Goal: Book appointment/travel/reservation

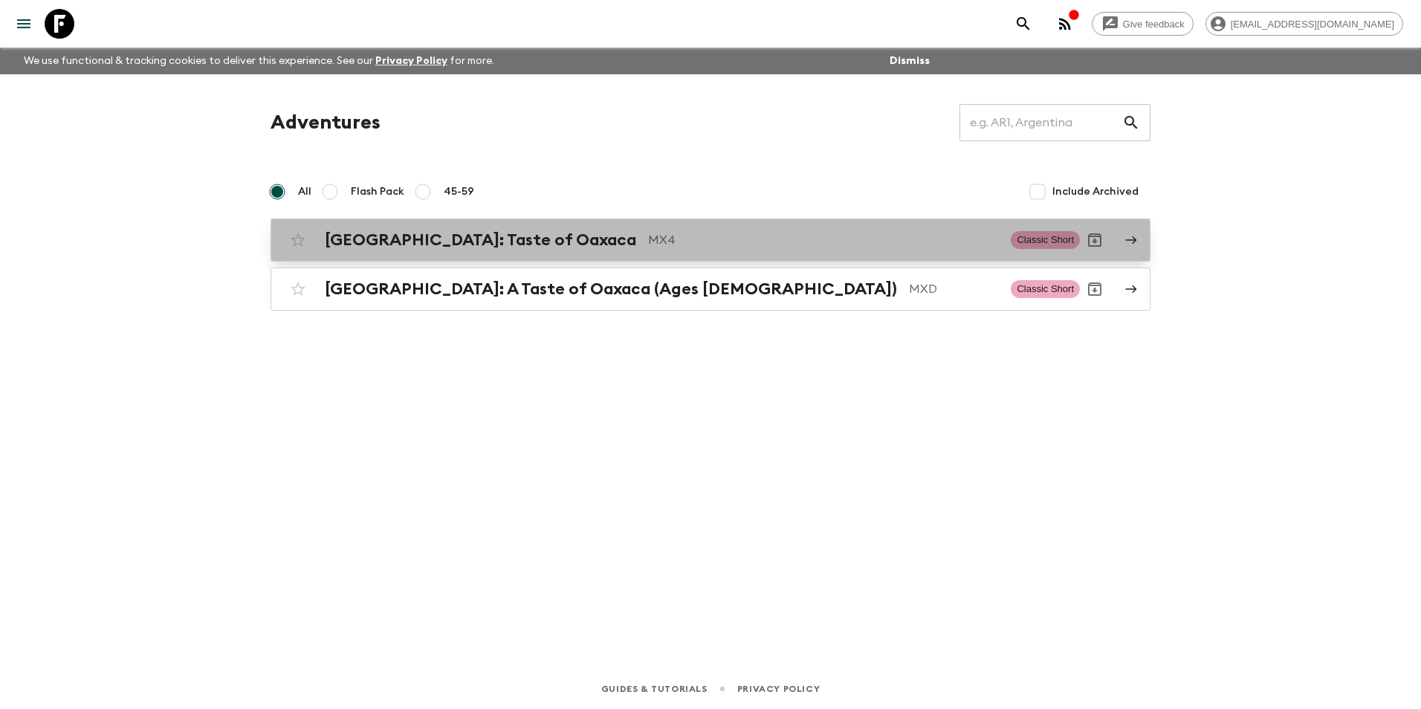
click at [563, 256] on link "[GEOGRAPHIC_DATA]: Taste of Oaxaca MX4 Classic Short" at bounding box center [710, 239] width 880 height 43
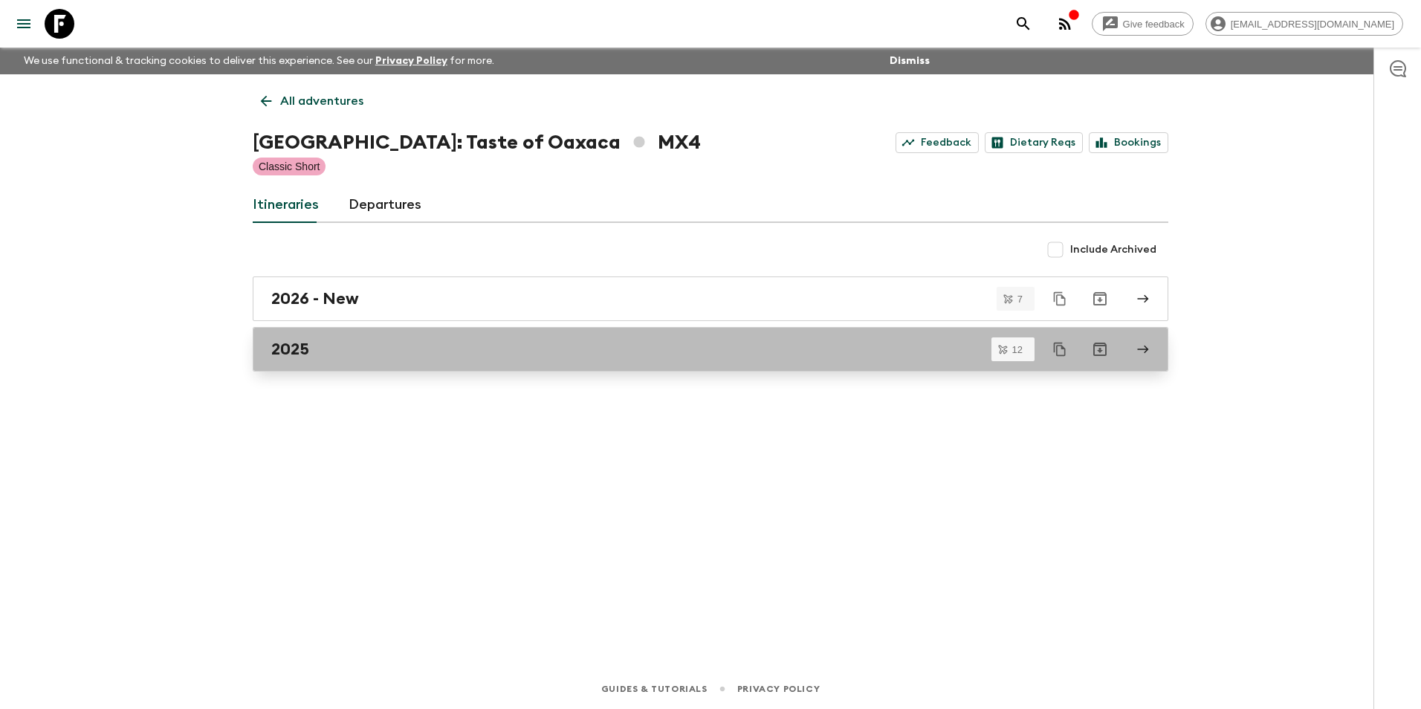
click at [522, 347] on div "2025" at bounding box center [696, 349] width 850 height 19
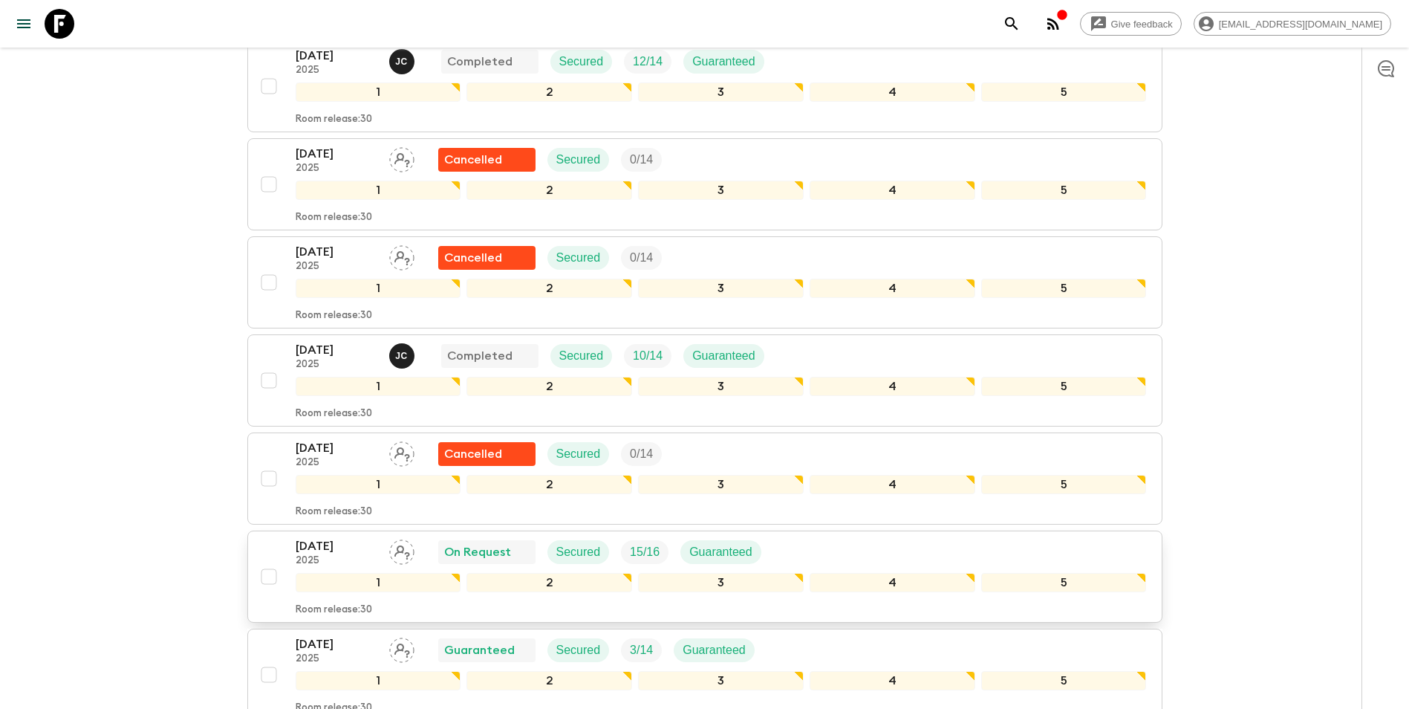
scroll to position [743, 0]
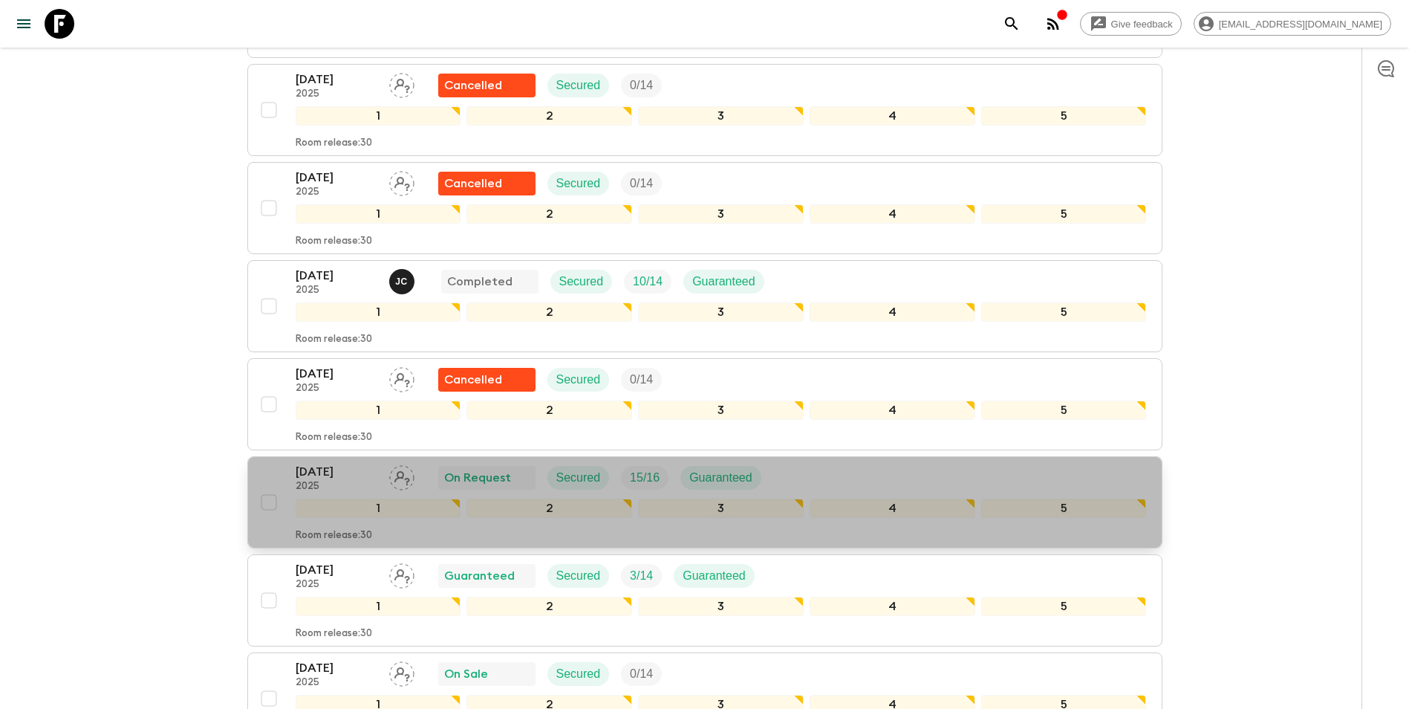
click at [898, 479] on div "[DATE] 2025 On Request Secured 15 / 16 Guaranteed" at bounding box center [721, 478] width 851 height 30
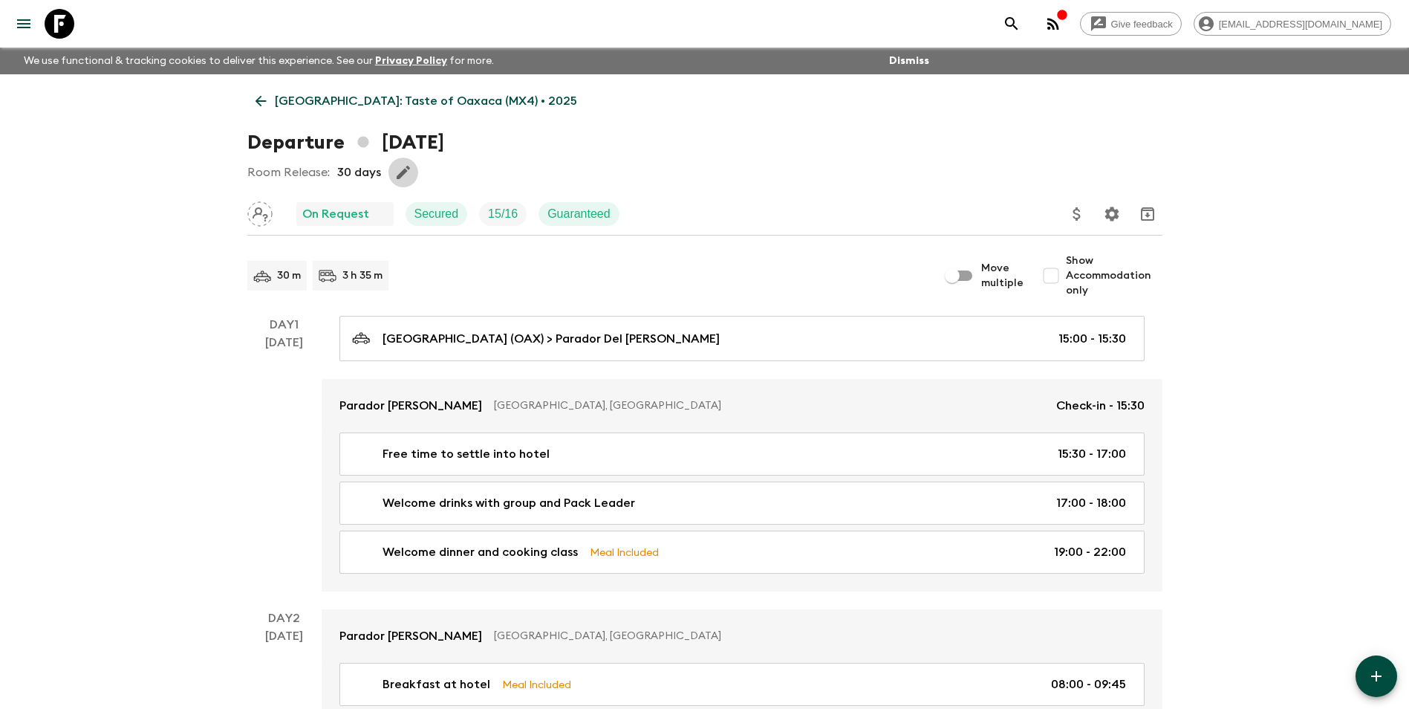
click at [409, 165] on icon "button" at bounding box center [404, 172] width 18 height 18
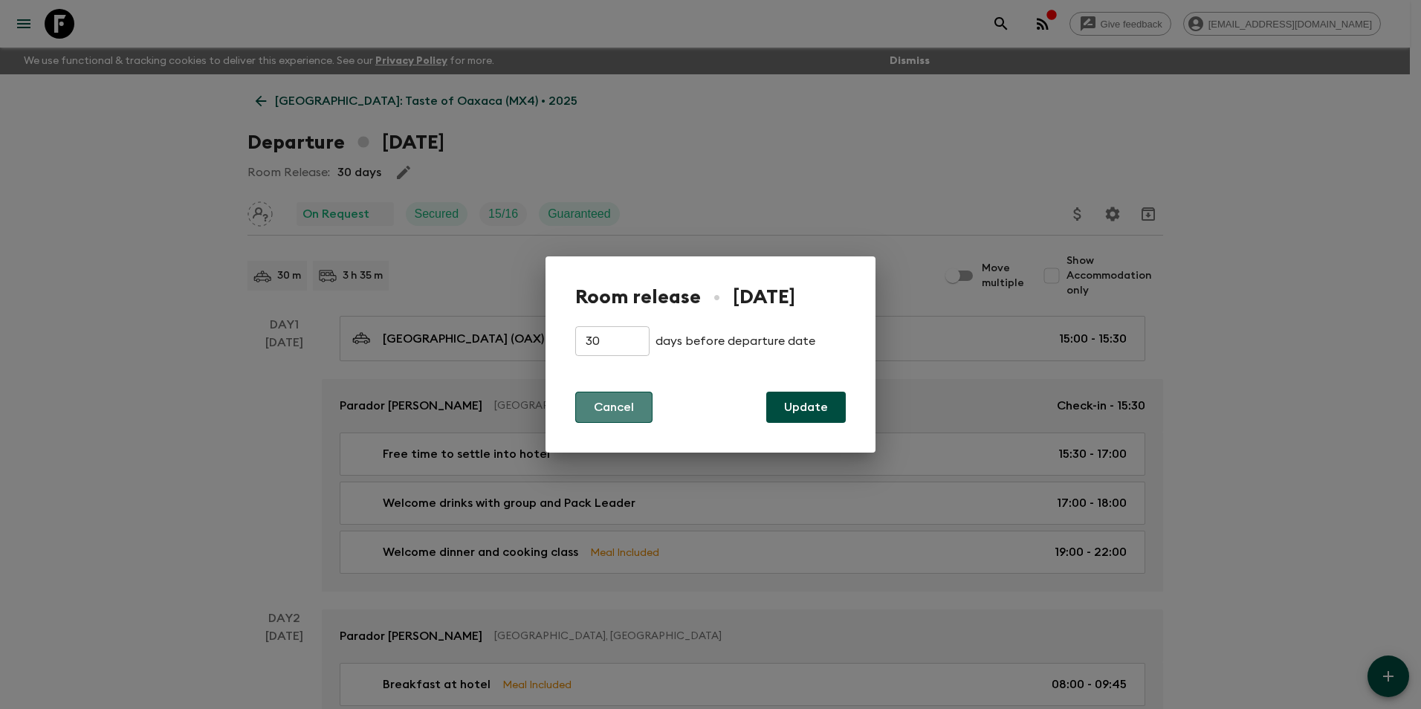
click at [629, 404] on button "Cancel" at bounding box center [613, 407] width 77 height 31
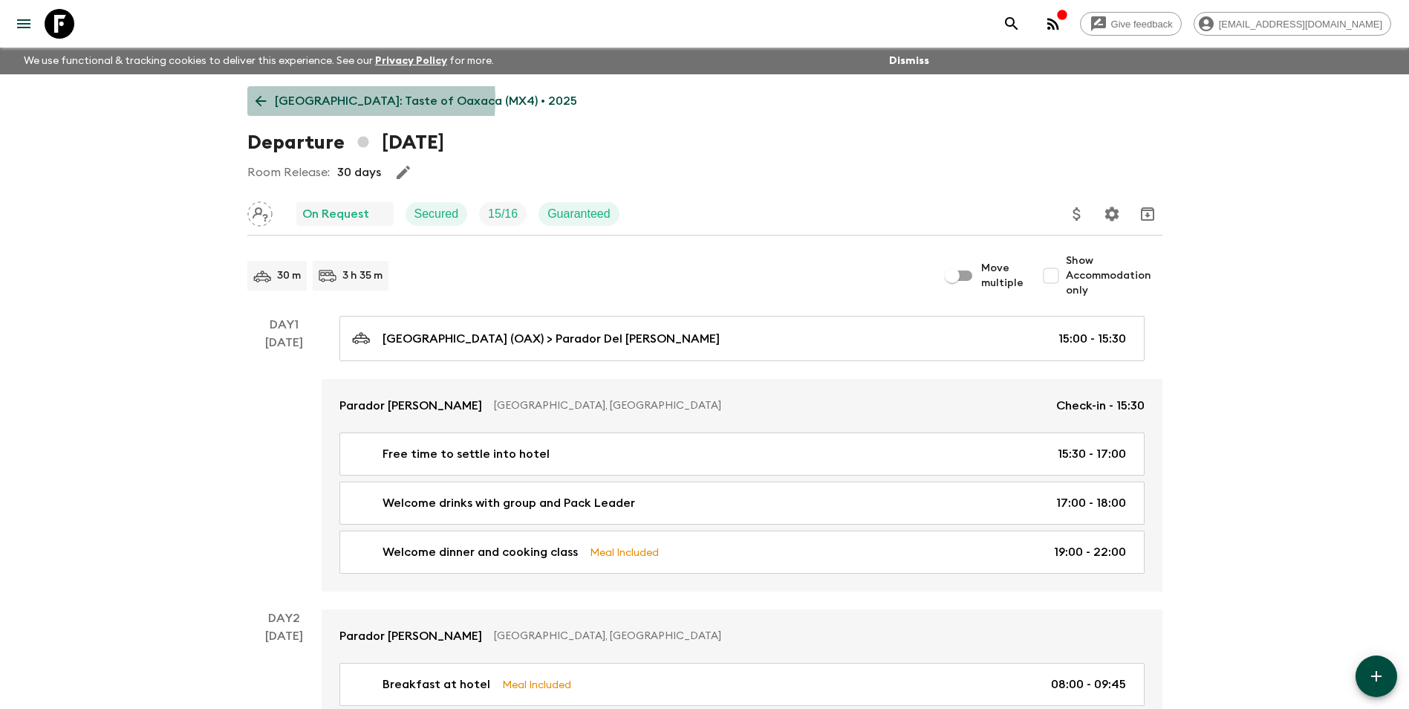
click at [325, 100] on p "[GEOGRAPHIC_DATA]: Taste of Oaxaca (MX4) • 2025" at bounding box center [426, 101] width 302 height 18
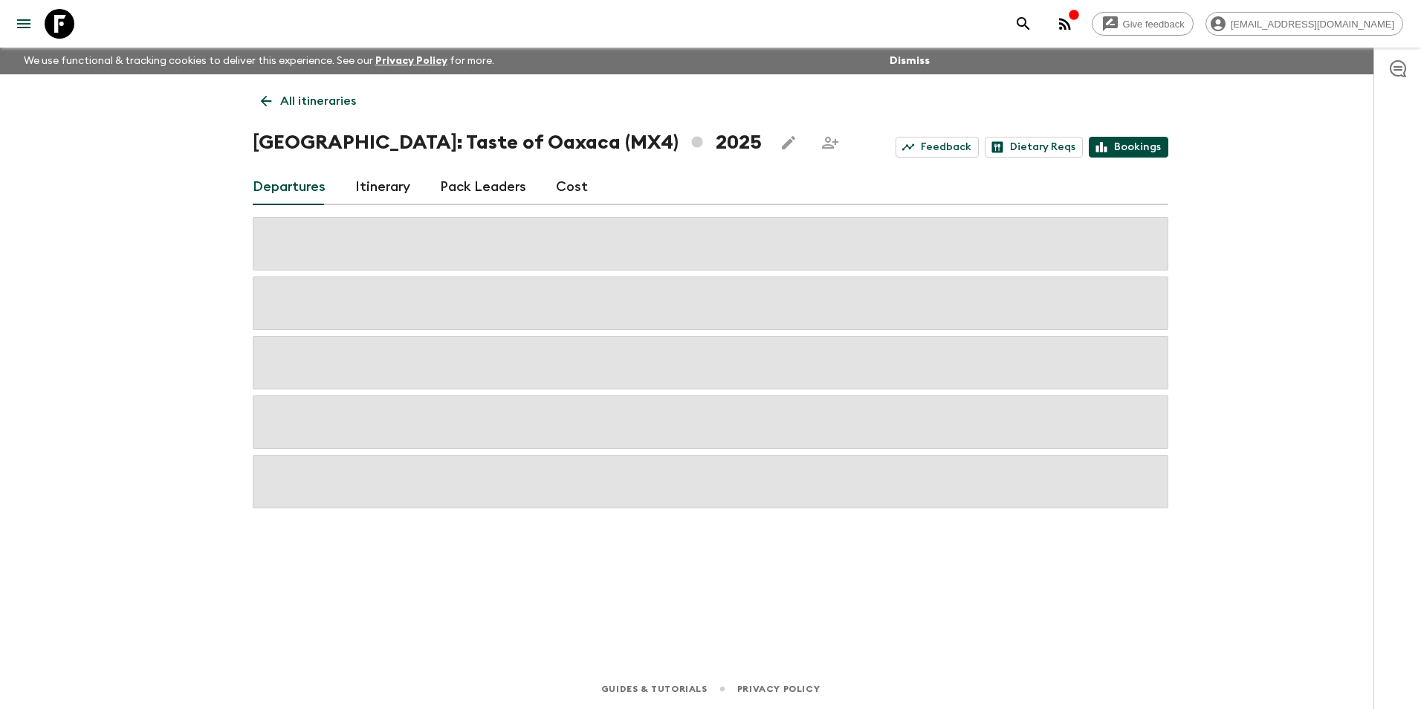
click at [1129, 147] on link "Bookings" at bounding box center [1129, 147] width 80 height 21
